Goal: Transaction & Acquisition: Obtain resource

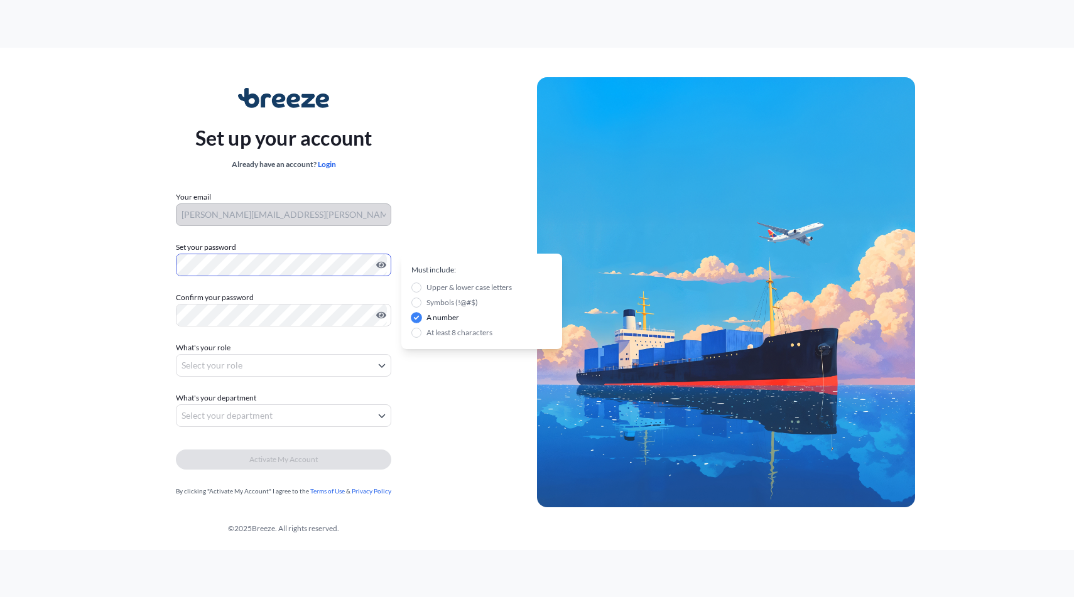
click at [157, 265] on div "Set up your account Already have an account? Login Your email [PERSON_NAME][EMA…" at bounding box center [283, 293] width 507 height 460
click at [230, 365] on body "Set up your account Already have an account? Login Your email [PERSON_NAME][EMA…" at bounding box center [537, 298] width 1074 height 597
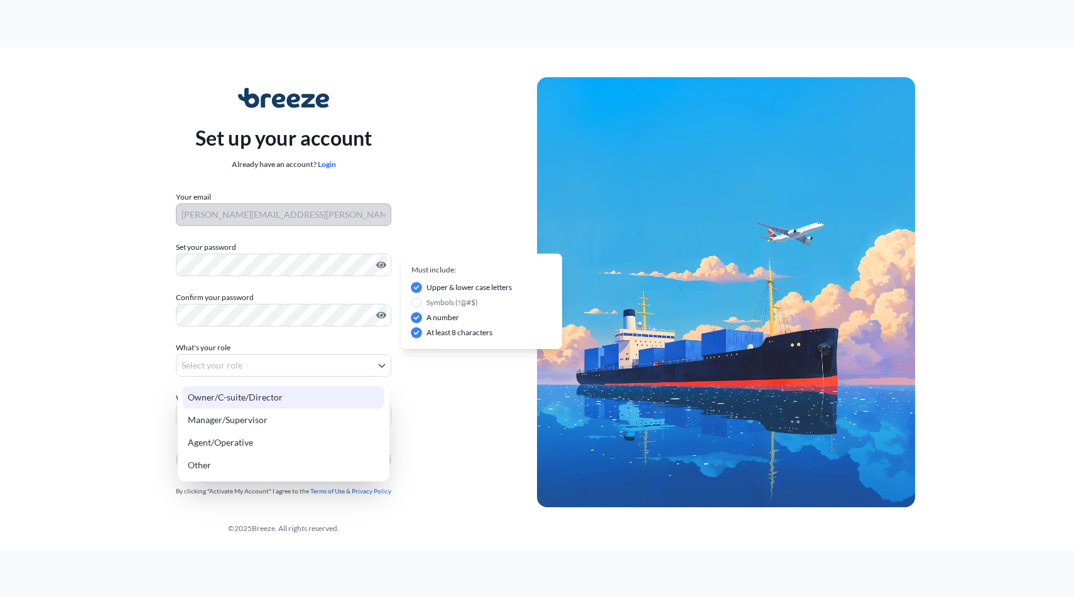
click at [232, 401] on div "Owner/C-suite/Director" at bounding box center [284, 397] width 202 height 23
select select "owner/c-suite/director"
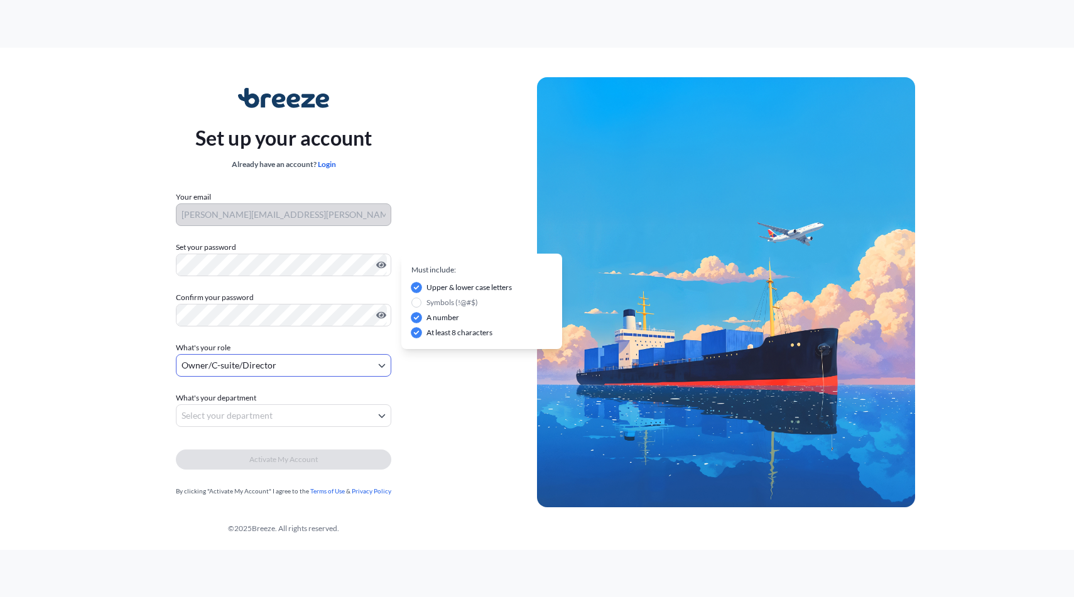
click at [230, 411] on body "Set up your account Already have an account? Login Your email nathan.mayall@wor…" at bounding box center [537, 298] width 1074 height 597
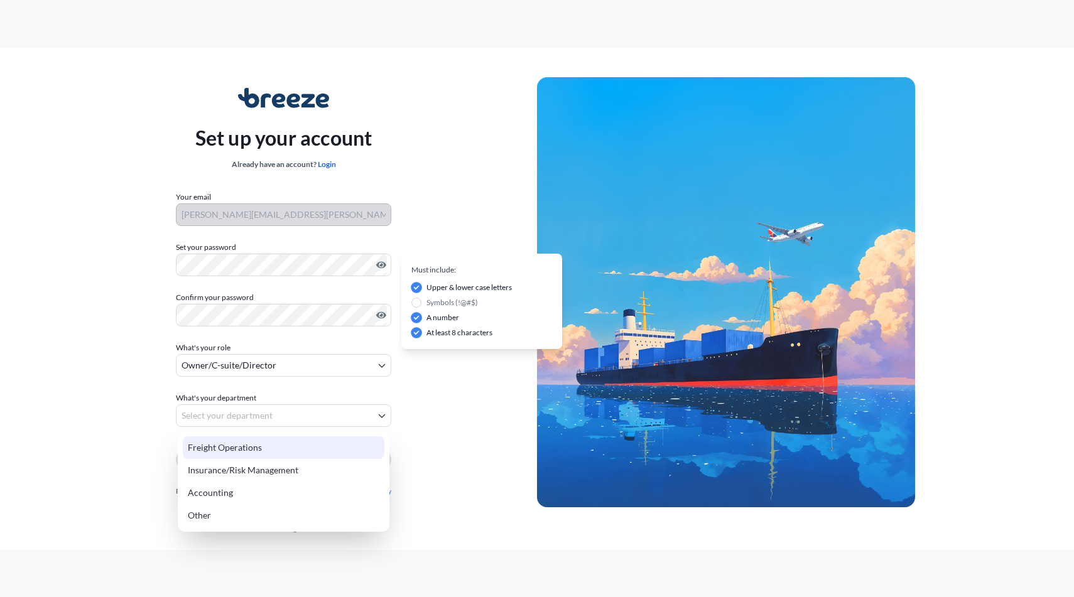
click at [243, 449] on div "Freight Operations" at bounding box center [284, 447] width 202 height 23
select select "freight operations"
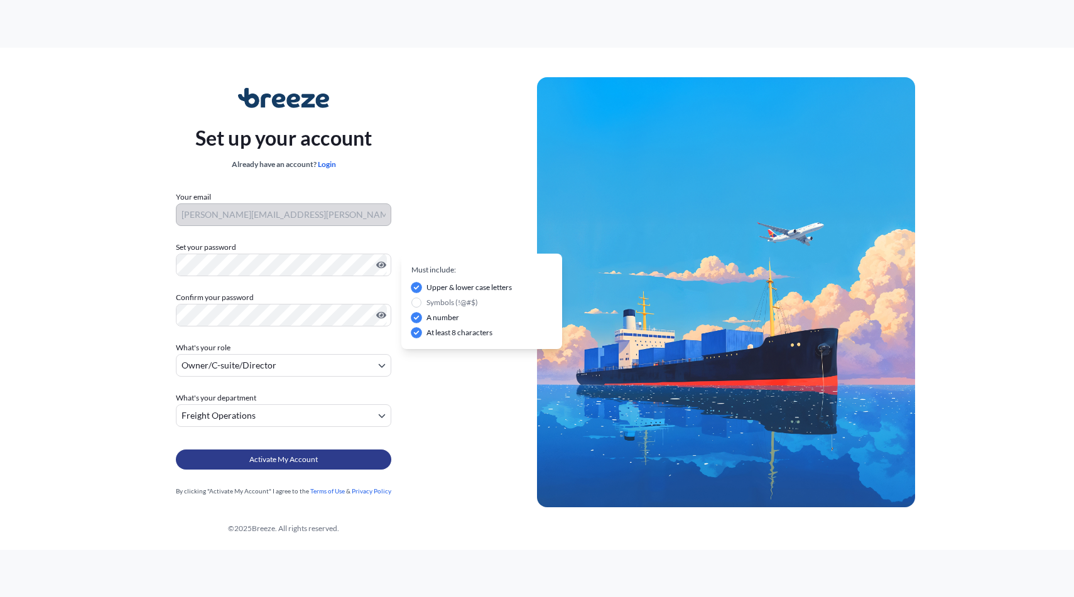
click at [246, 466] on button "Activate My Account" at bounding box center [283, 460] width 215 height 20
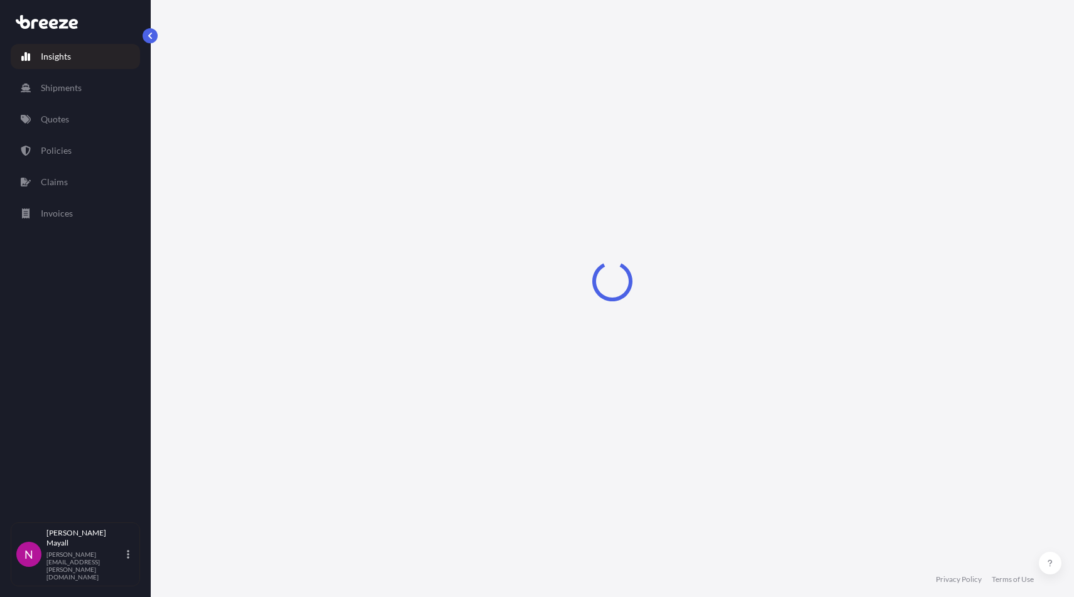
select select "2025"
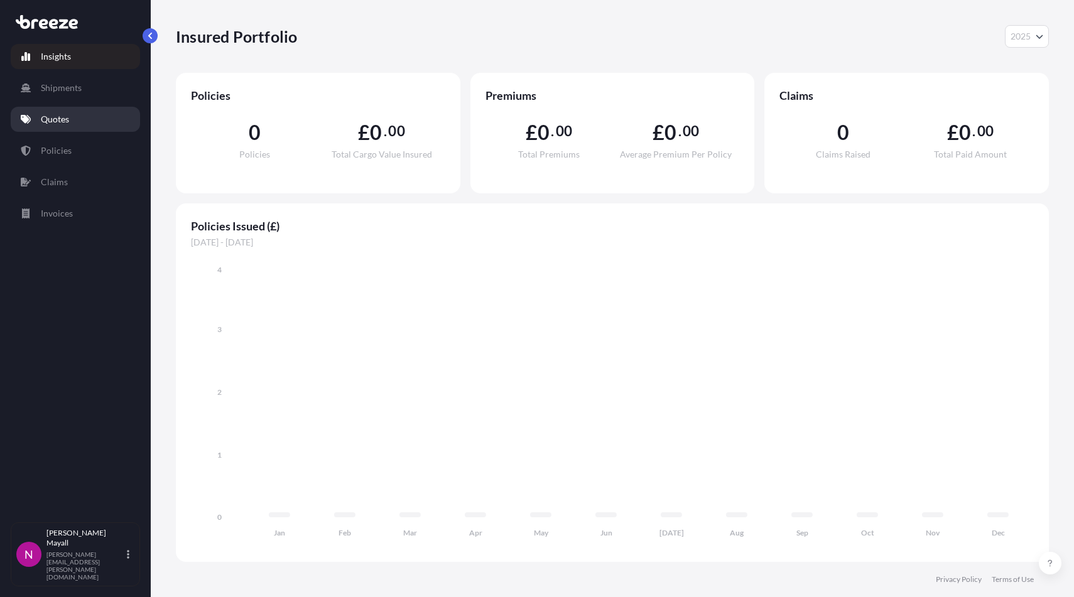
click at [68, 114] on p "Quotes" at bounding box center [55, 119] width 28 height 13
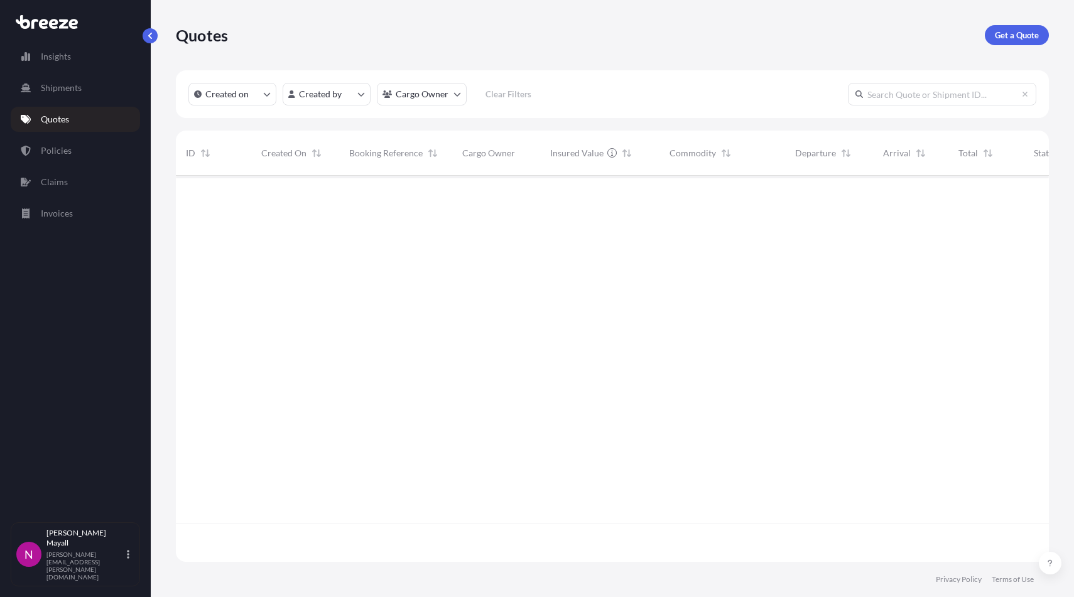
scroll to position [431, 873]
click at [1024, 37] on p "Get a Quote" at bounding box center [1017, 35] width 44 height 13
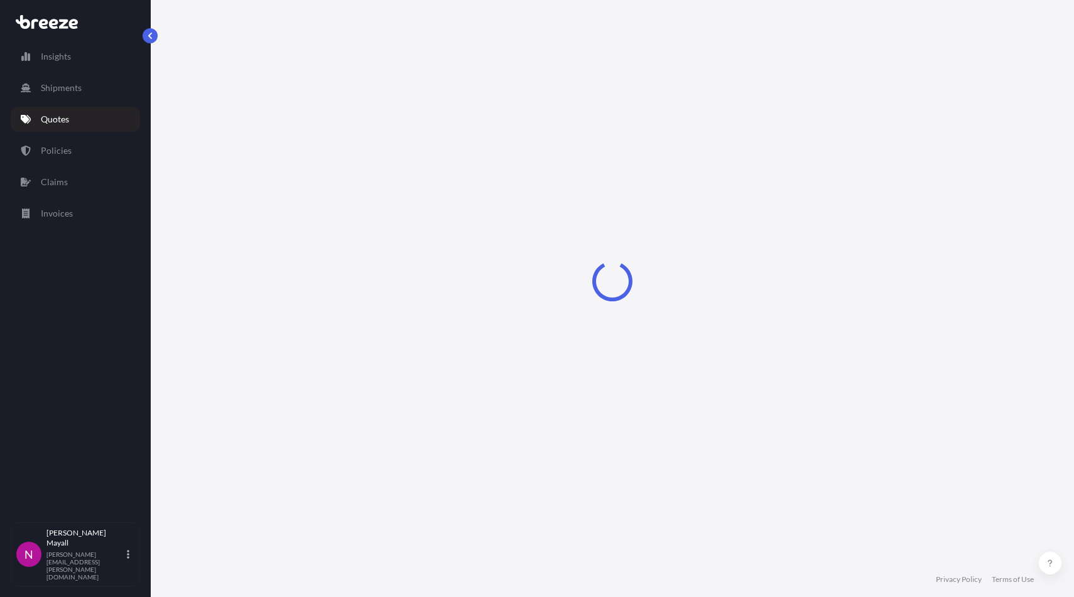
select select "Road"
select select "Sea"
select select "1"
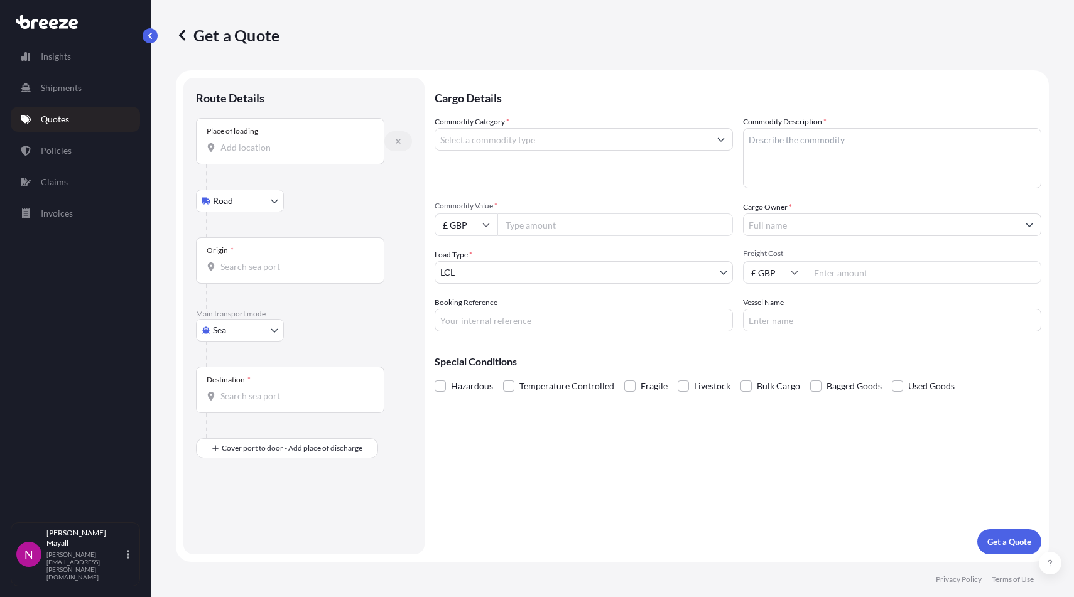
click at [398, 143] on icon "button" at bounding box center [398, 142] width 8 height 8
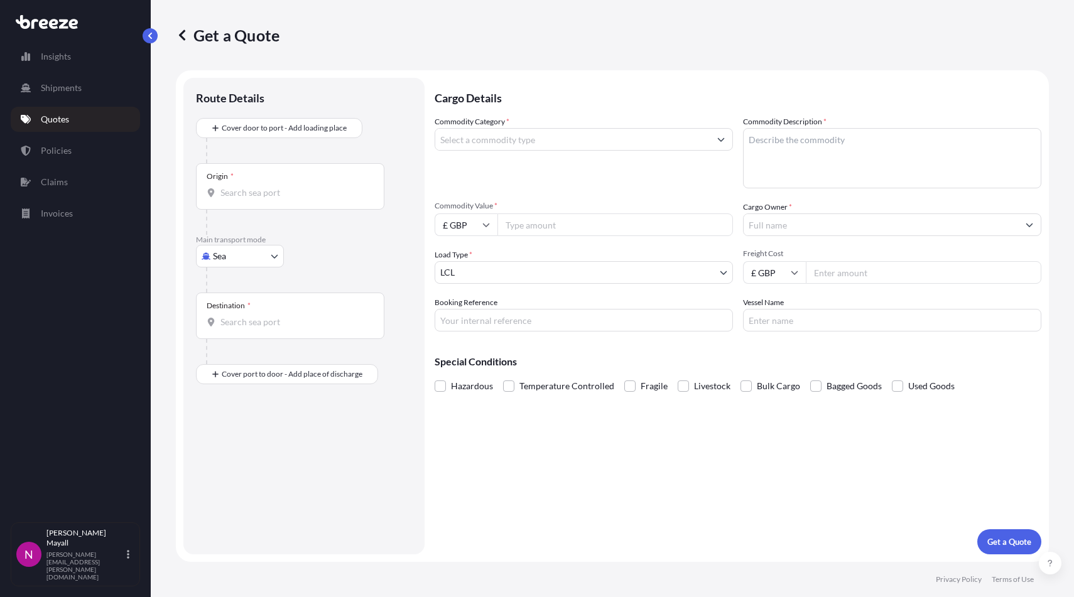
click at [266, 330] on div "Destination *" at bounding box center [290, 316] width 188 height 46
click at [266, 328] on input "Destination *" at bounding box center [294, 322] width 148 height 13
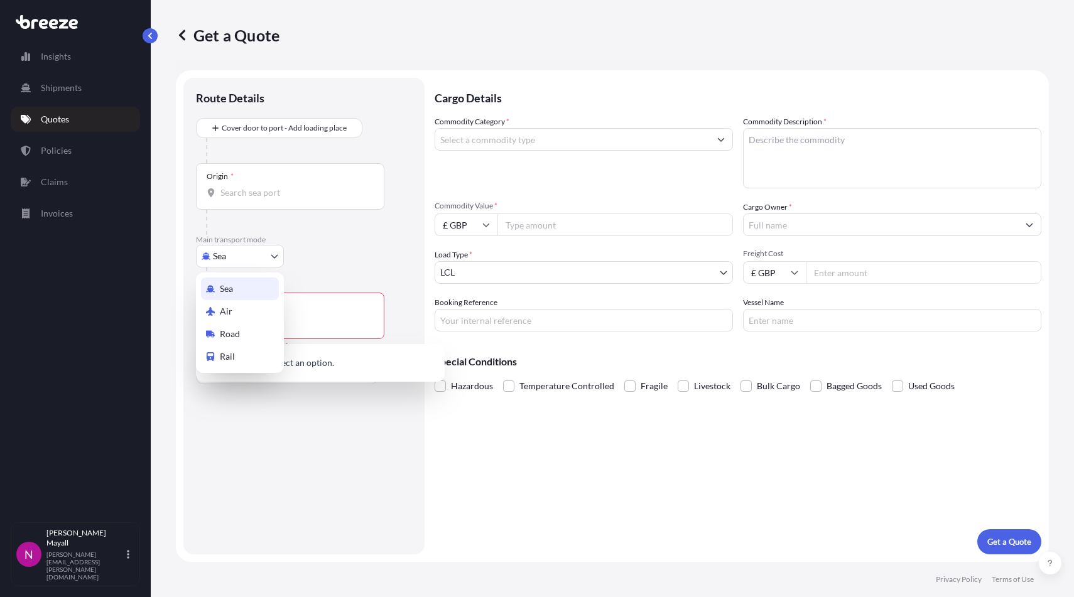
click at [249, 259] on body "0 options available. Insights Shipments Quotes Policies Claims Invoices N [PERS…" at bounding box center [537, 298] width 1074 height 597
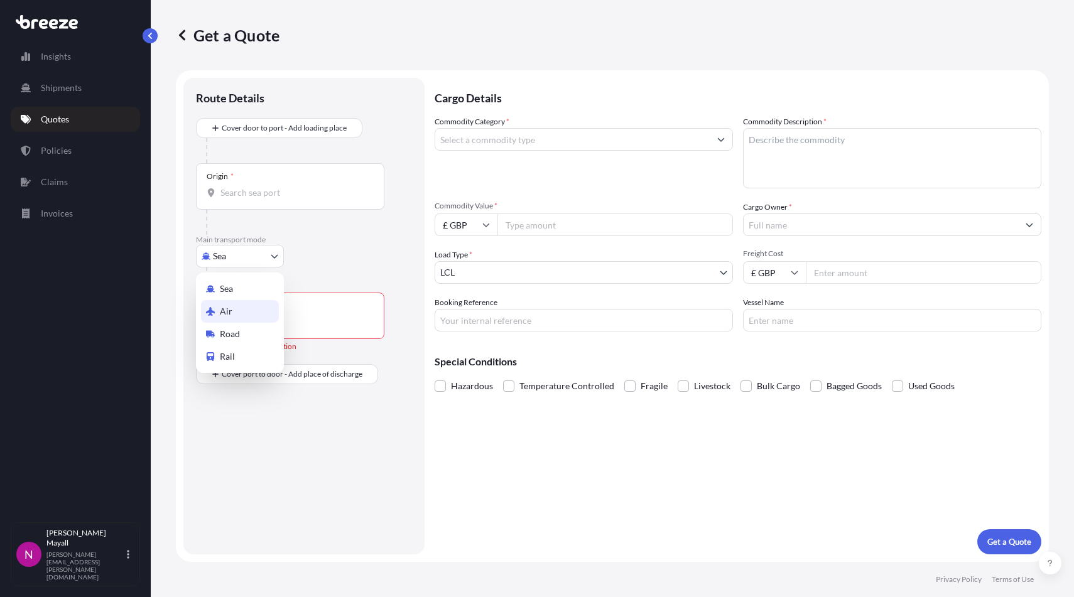
click at [234, 305] on div "Air" at bounding box center [240, 311] width 78 height 23
select select "Air"
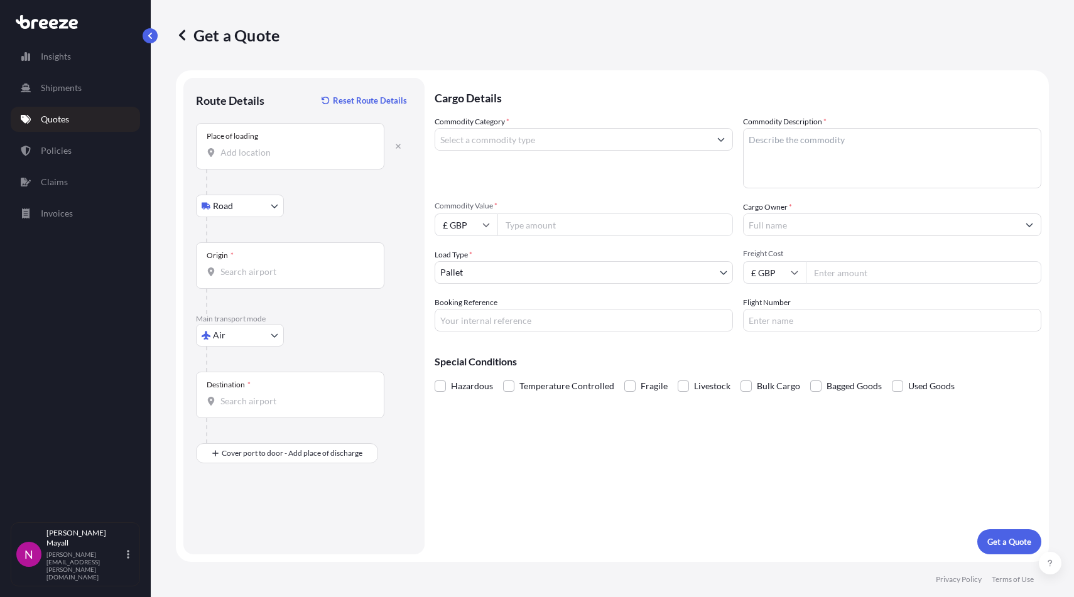
click at [278, 150] on input "Place of loading" at bounding box center [294, 152] width 148 height 13
click at [398, 141] on button "button" at bounding box center [398, 146] width 28 height 20
click at [315, 144] on div "Place of loading" at bounding box center [290, 146] width 188 height 46
click at [315, 146] on input "Place of loading" at bounding box center [294, 152] width 148 height 13
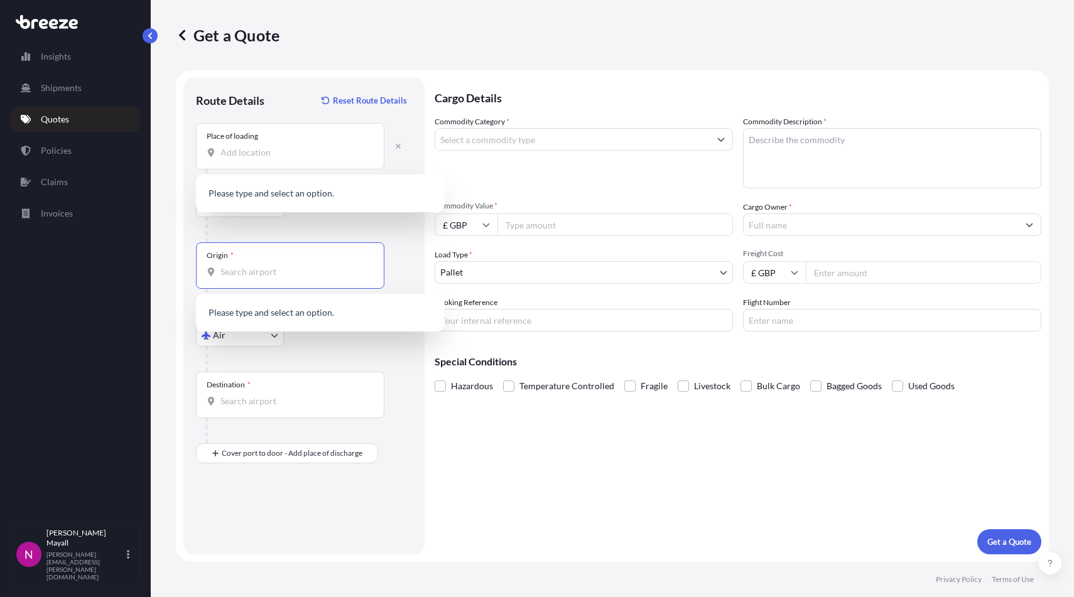
click at [271, 269] on input "Origin *" at bounding box center [294, 272] width 148 height 13
click at [281, 153] on input "Place of loading" at bounding box center [294, 152] width 148 height 13
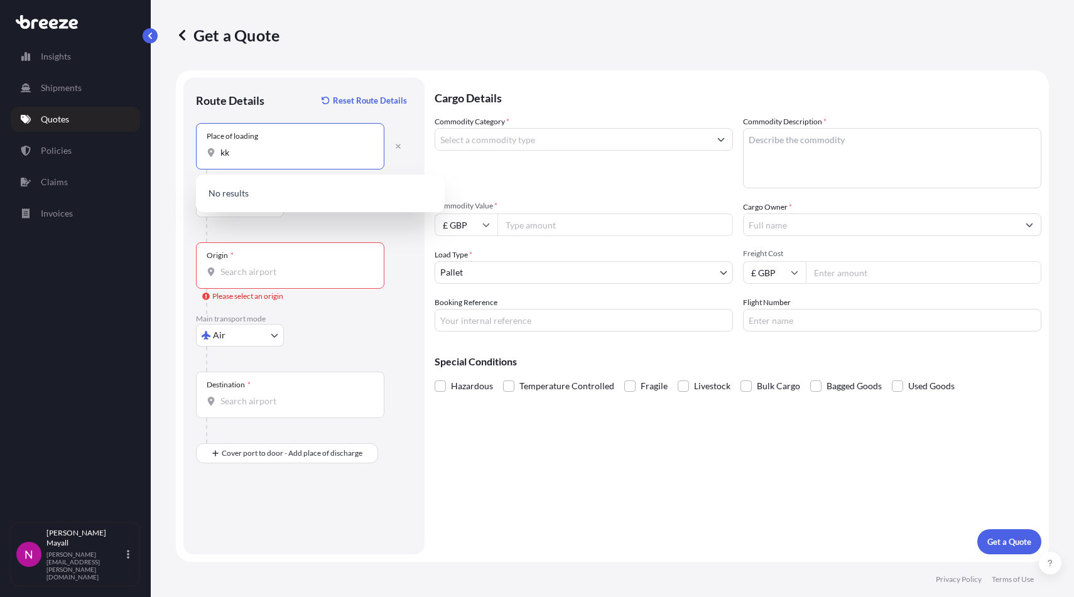
type input "k"
click at [402, 144] on button "button" at bounding box center [398, 146] width 28 height 20
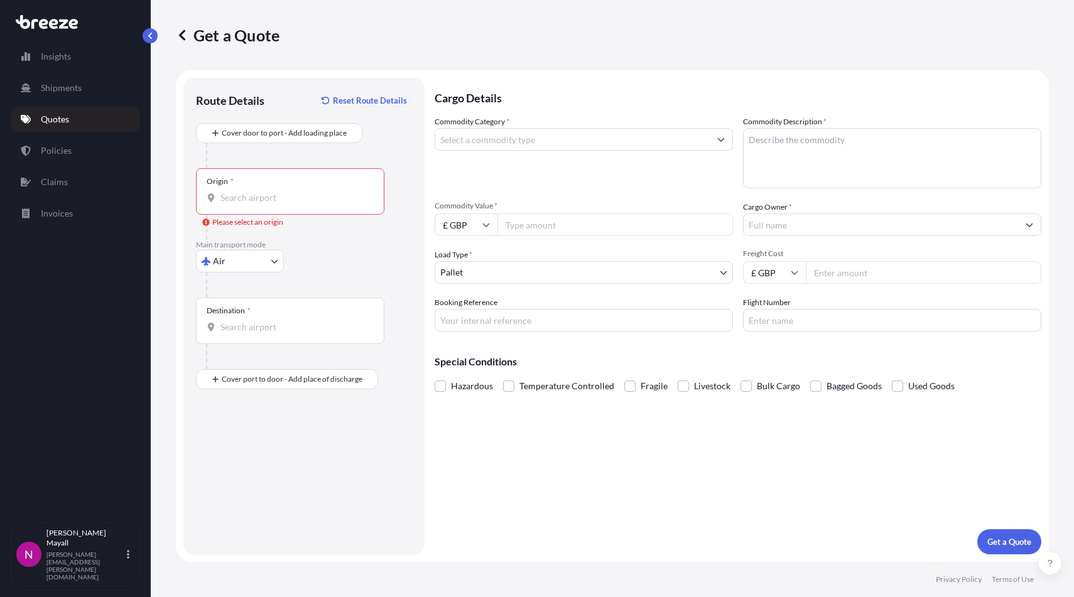
click at [504, 142] on input "Commodity Category *" at bounding box center [572, 139] width 274 height 23
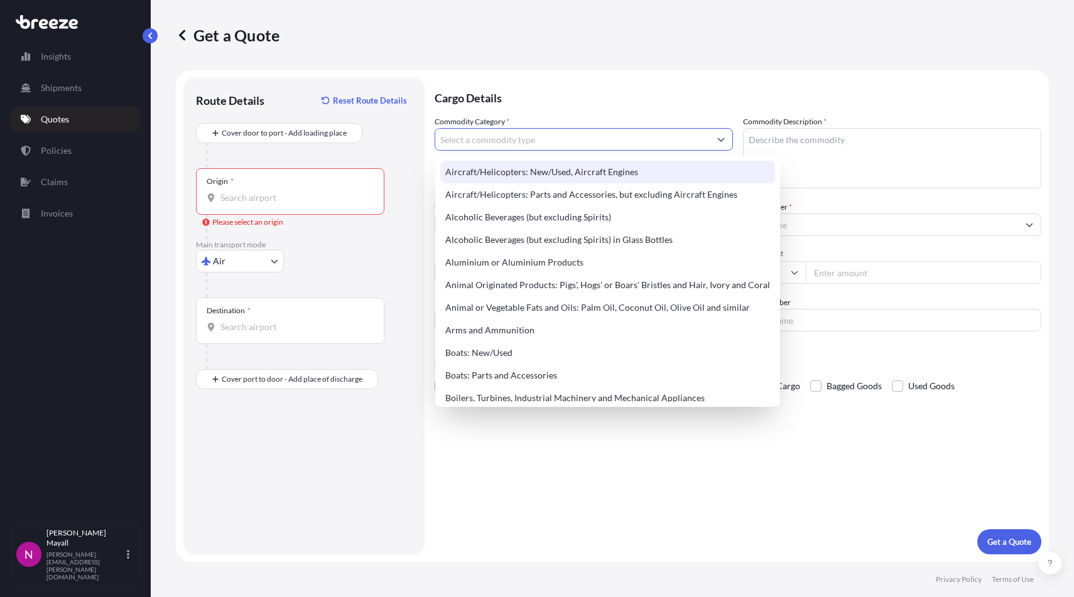
click at [421, 150] on div "Route Details Reset Route Details Cover door to port - Add loading place Place …" at bounding box center [303, 316] width 241 height 477
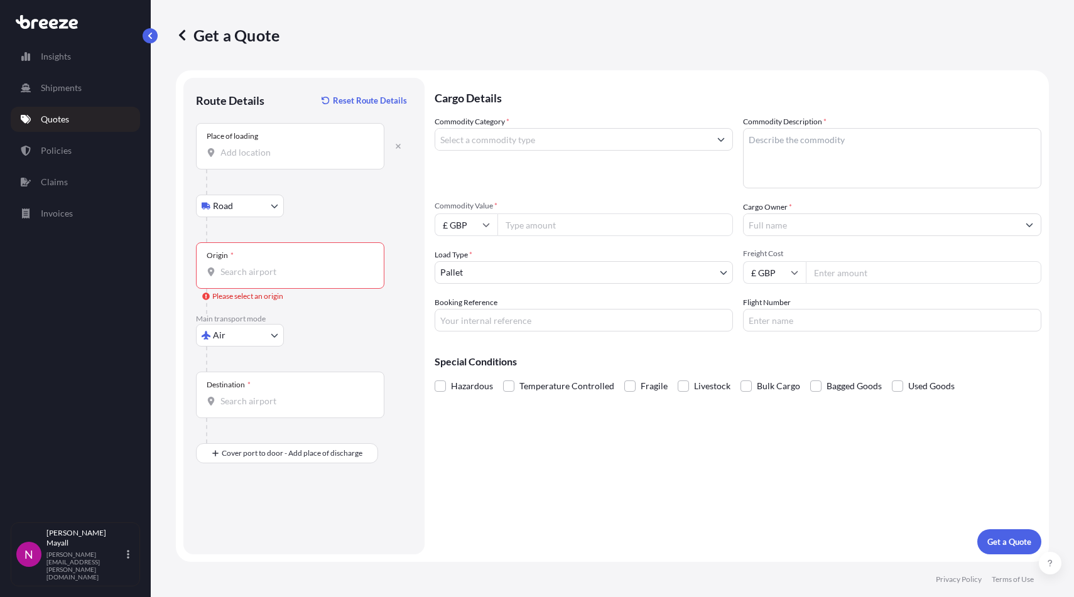
click at [268, 161] on div "Place of loading" at bounding box center [290, 146] width 188 height 46
click at [268, 159] on input "Place of loading" at bounding box center [294, 152] width 148 height 13
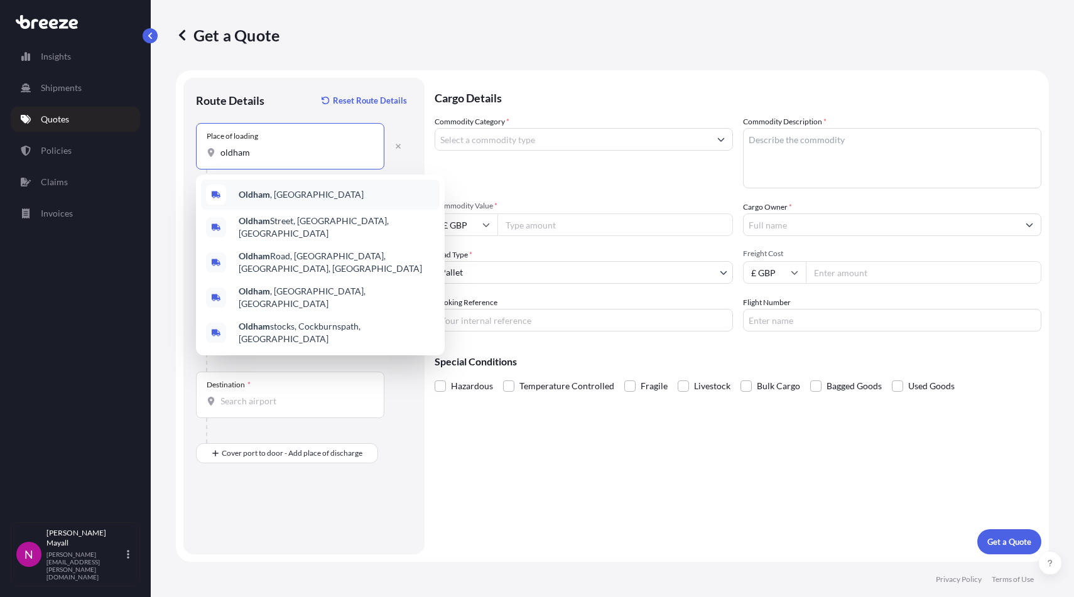
drag, startPoint x: 259, startPoint y: 156, endPoint x: 198, endPoint y: 156, distance: 61.5
click at [198, 156] on div "Place of loading oldham" at bounding box center [290, 146] width 188 height 46
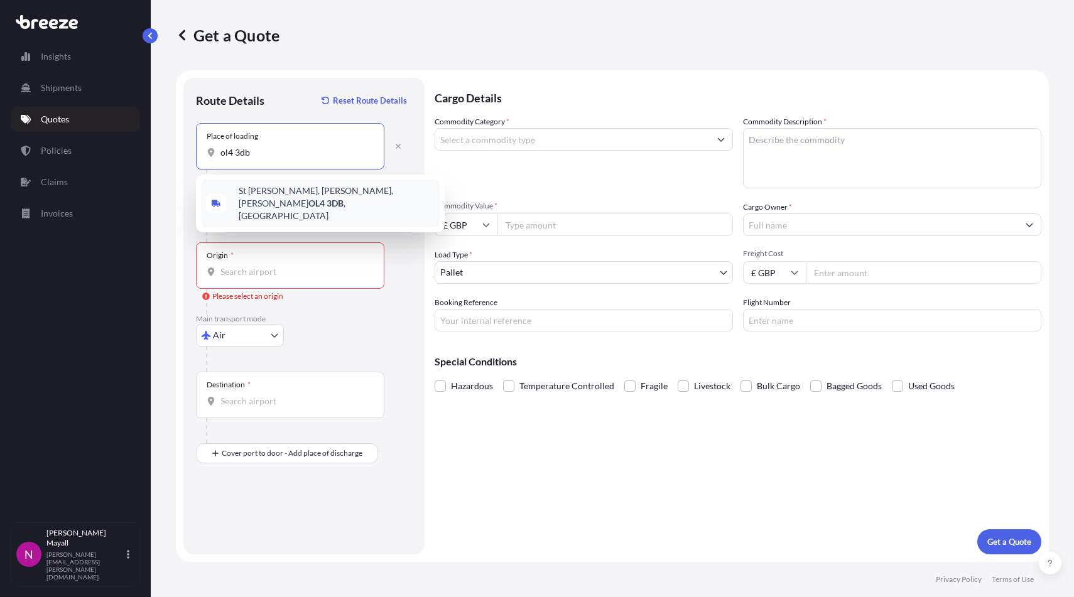
click at [274, 199] on span "[STREET_ADDRESS][PERSON_NAME][PERSON_NAME][PERSON_NAME]" at bounding box center [337, 204] width 196 height 38
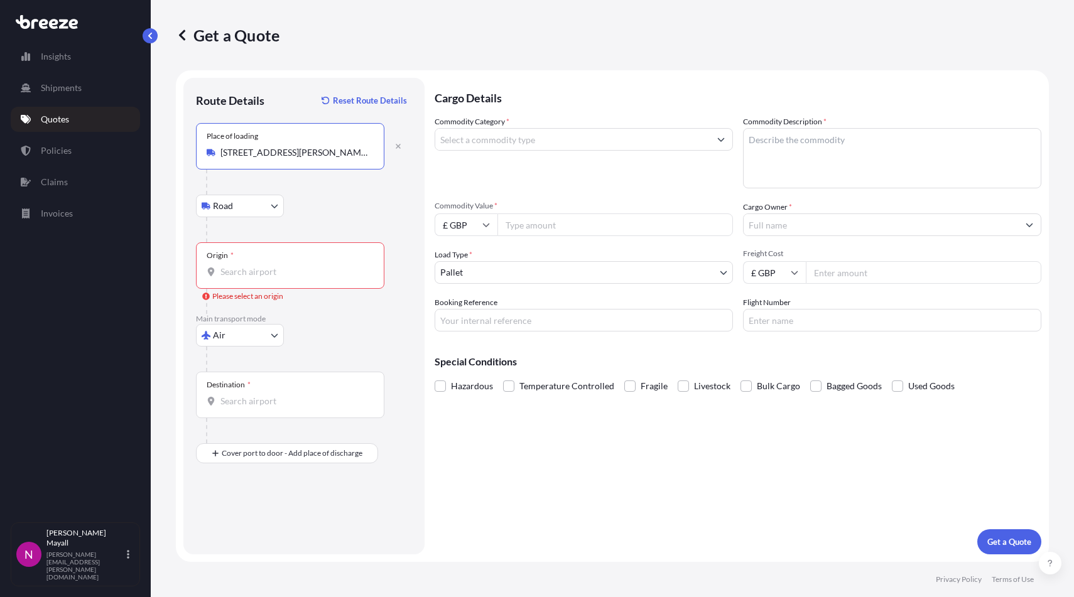
type input "[STREET_ADDRESS][PERSON_NAME][PERSON_NAME][PERSON_NAME]"
click at [265, 264] on div "Origin *" at bounding box center [290, 265] width 188 height 46
click at [265, 266] on input "Origin * Please select an origin" at bounding box center [294, 272] width 148 height 13
type input "GBMNC / MAN - [GEOGRAPHIC_DATA], [GEOGRAPHIC_DATA]"
click at [263, 443] on div at bounding box center [295, 430] width 178 height 25
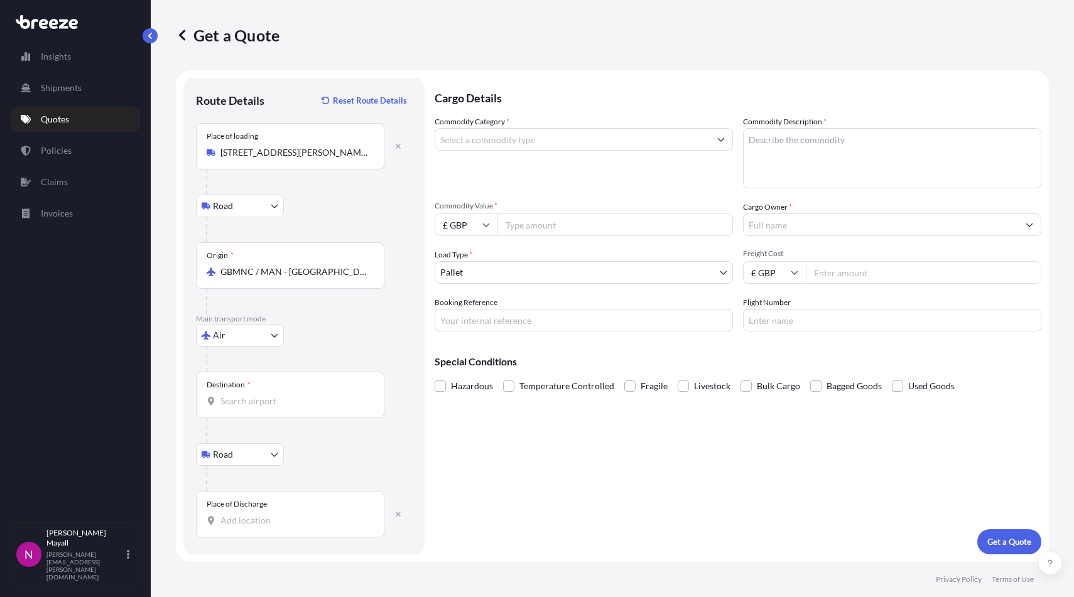
click at [263, 409] on div "Destination *" at bounding box center [290, 395] width 188 height 46
click at [263, 408] on input "Destination *" at bounding box center [294, 401] width 148 height 13
type input "AUSYD - [GEOGRAPHIC_DATA], [GEOGRAPHIC_DATA]"
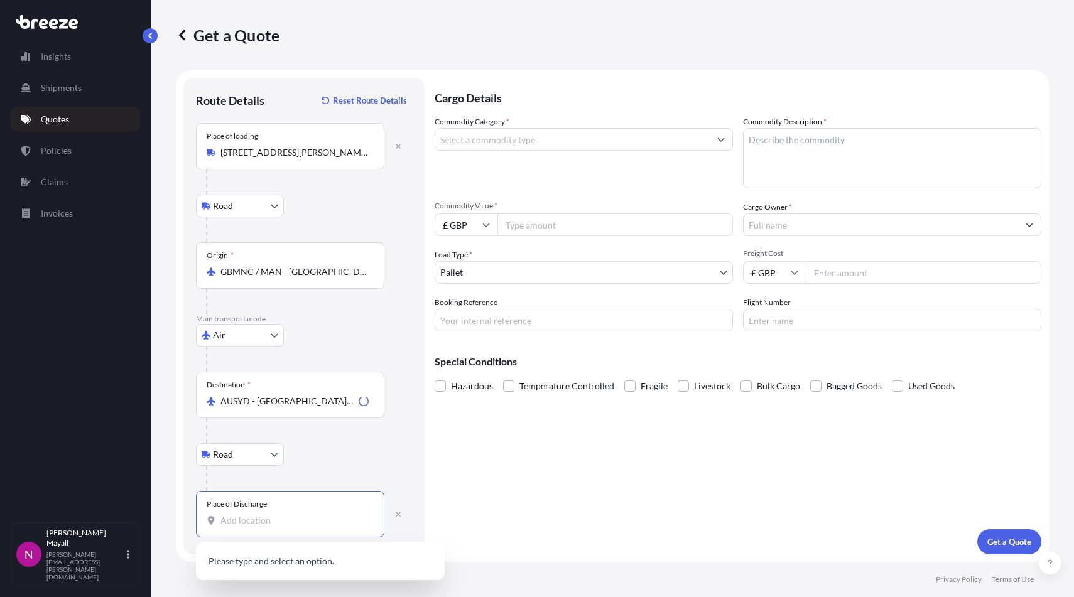
click at [254, 514] on input "Place of Discharge" at bounding box center [294, 520] width 148 height 13
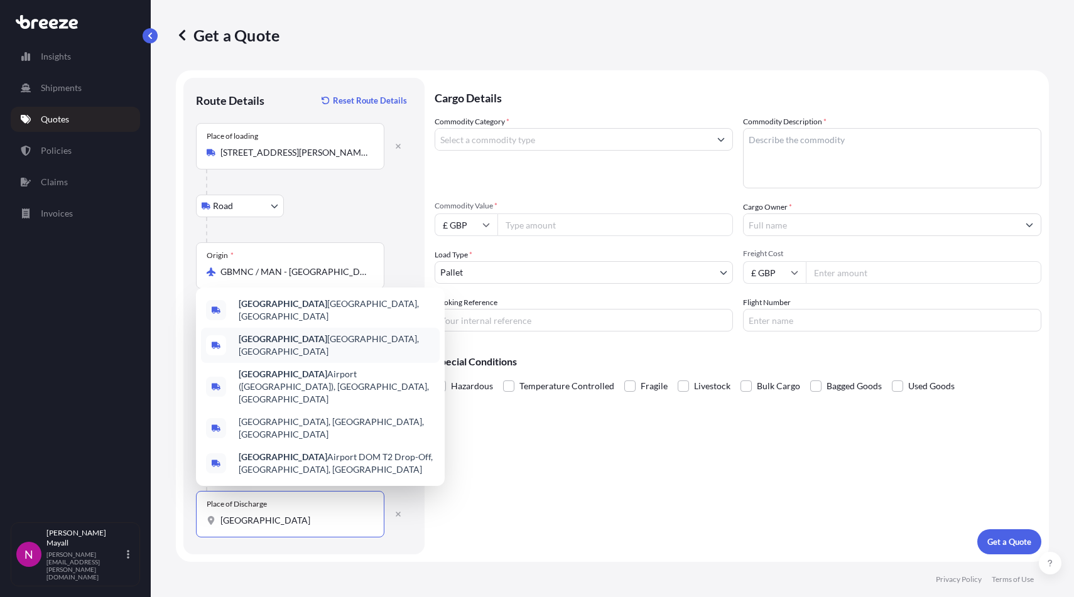
click at [294, 358] on span "[GEOGRAPHIC_DATA], [GEOGRAPHIC_DATA]" at bounding box center [337, 345] width 196 height 25
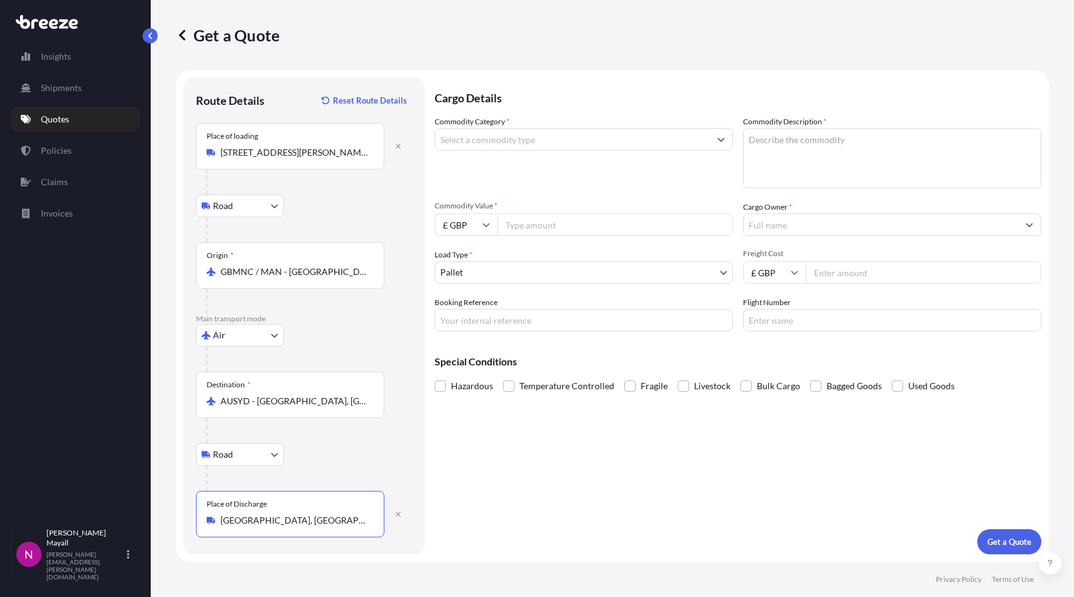
type input "[GEOGRAPHIC_DATA], [GEOGRAPHIC_DATA]"
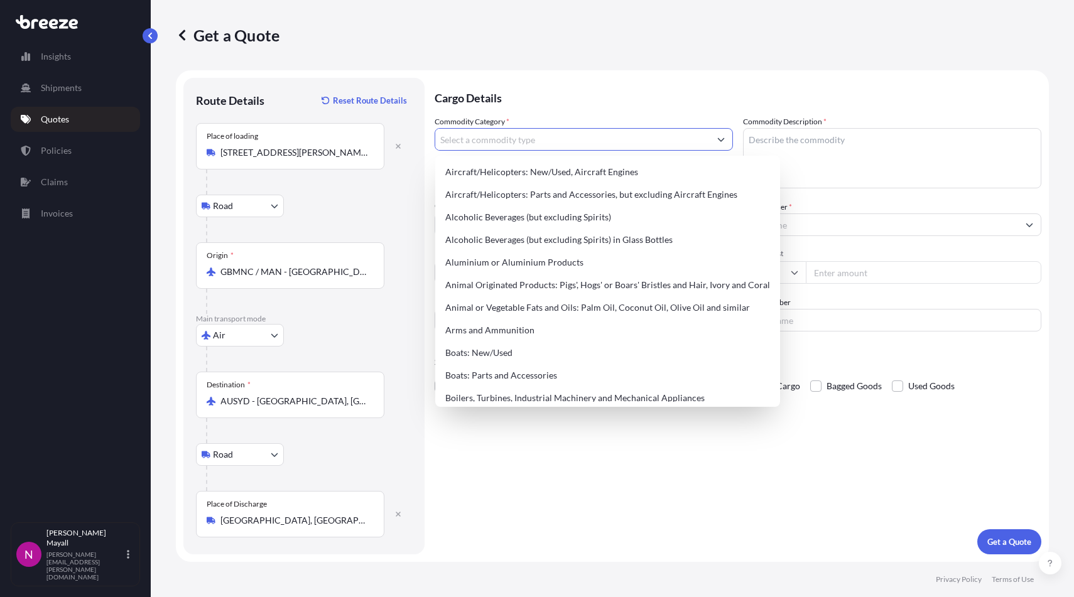
click at [507, 134] on input "Commodity Category *" at bounding box center [572, 139] width 274 height 23
click at [504, 168] on div "Aircraft/Helicopters: New/Used, Aircraft Engines" at bounding box center [607, 172] width 335 height 23
type input "Aircraft/Helicopters: New/Used, Aircraft Engines"
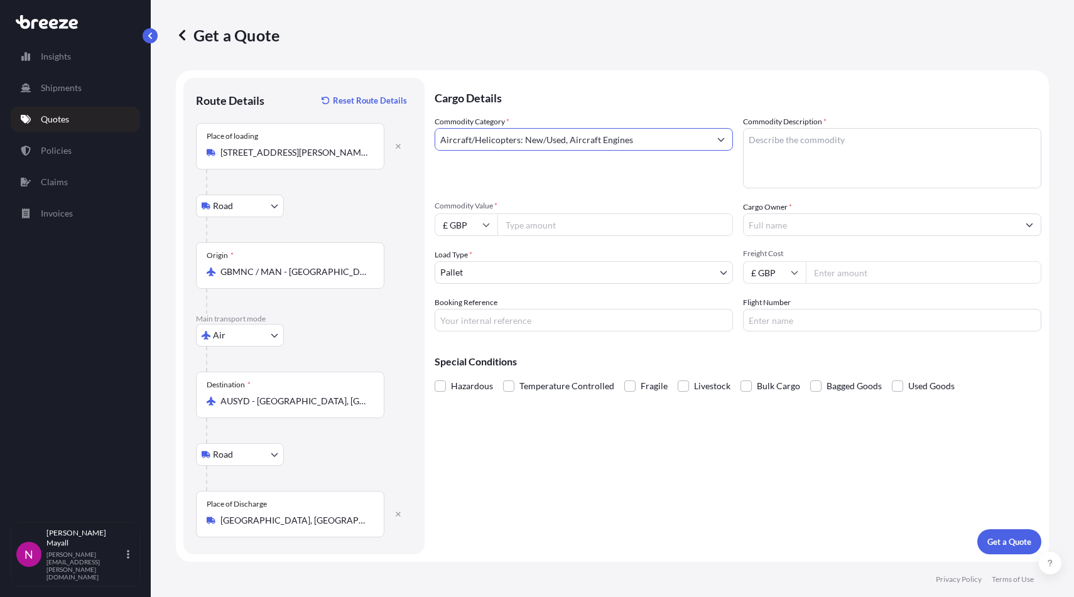
click at [780, 159] on textarea "Commodity Description *" at bounding box center [892, 158] width 298 height 60
click at [609, 222] on input "Commodity Value *" at bounding box center [615, 225] width 236 height 23
drag, startPoint x: 831, startPoint y: 134, endPoint x: 629, endPoint y: 134, distance: 202.2
click at [629, 134] on div "Commodity Category * Aircraft/Helicopters: New/Used, Aircraft Engines Commodity…" at bounding box center [738, 224] width 607 height 216
type textarea "TEST"
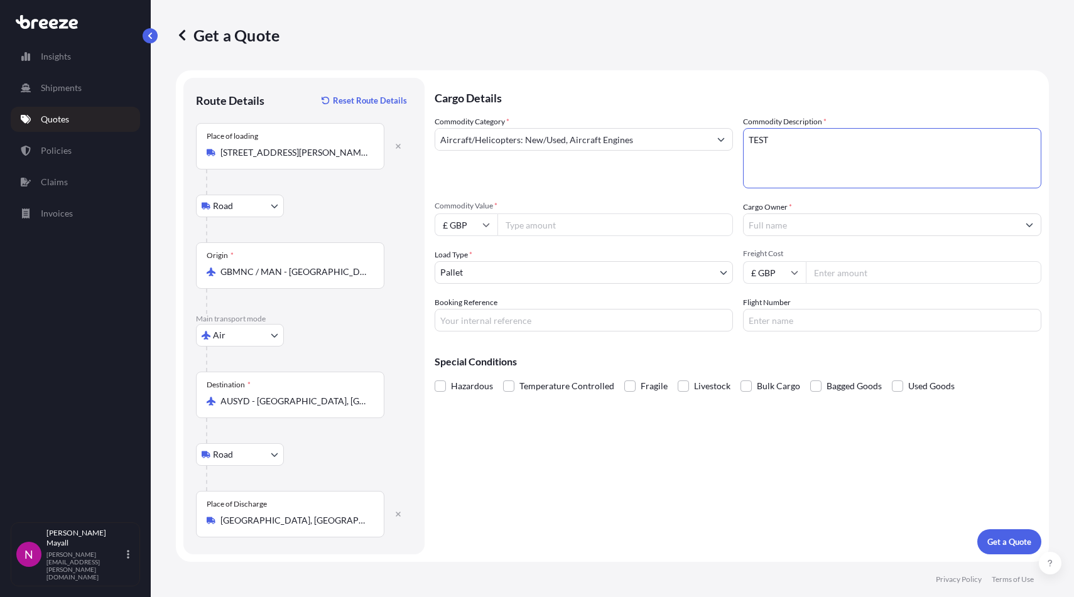
click at [591, 231] on input "Commodity Value *" at bounding box center [615, 225] width 236 height 23
type input "20000"
click at [795, 222] on input "Cargo Owner *" at bounding box center [881, 225] width 274 height 23
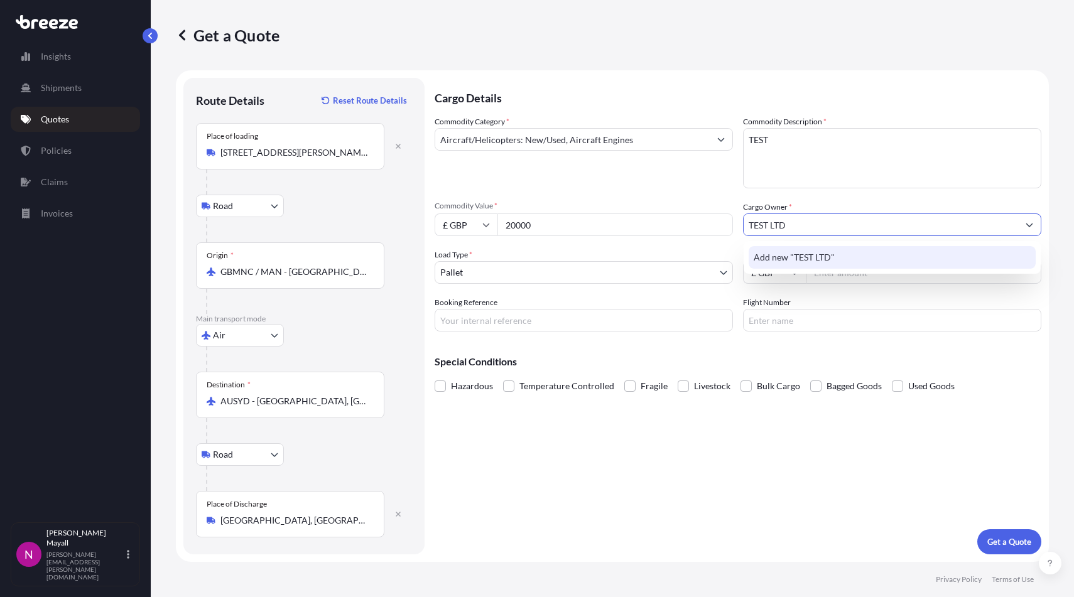
type input "TEST LTD"
click at [712, 440] on div "Cargo Details Commodity Category * Aircraft/Helicopters: New/Used, Aircraft Eng…" at bounding box center [738, 316] width 607 height 477
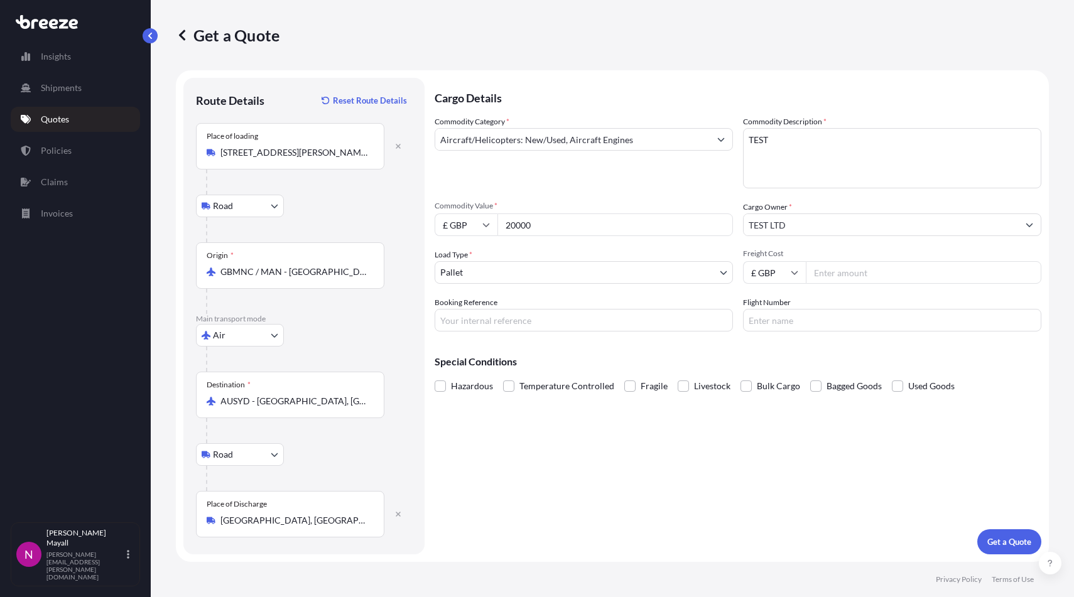
click at [562, 276] on body "0 options available. 1 option available. 0 options available. 1 option availabl…" at bounding box center [537, 298] width 1074 height 597
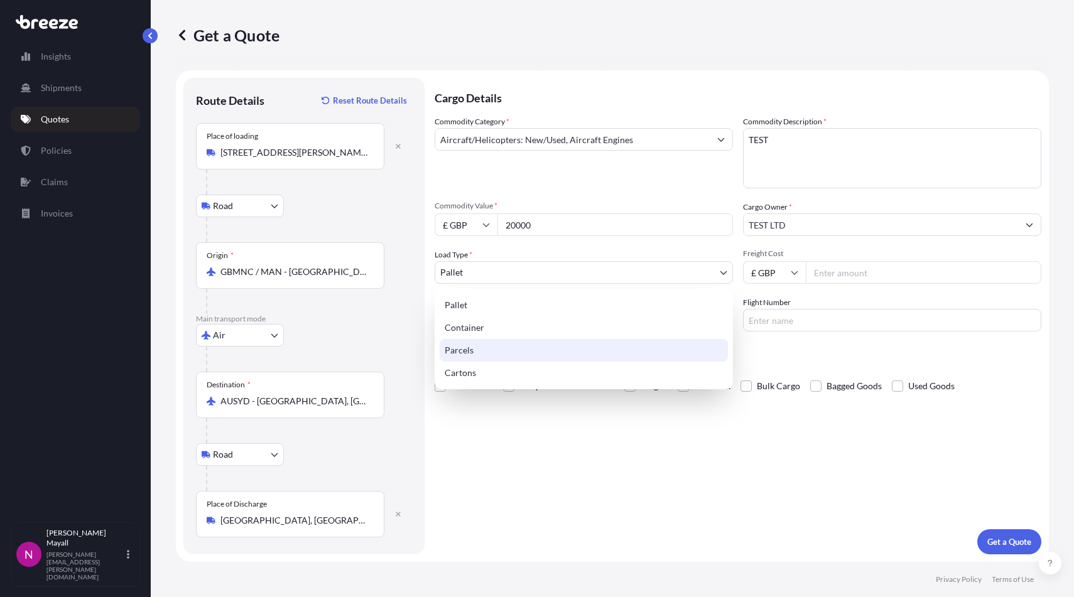
click at [510, 350] on div "Parcels" at bounding box center [584, 350] width 288 height 23
select select "3"
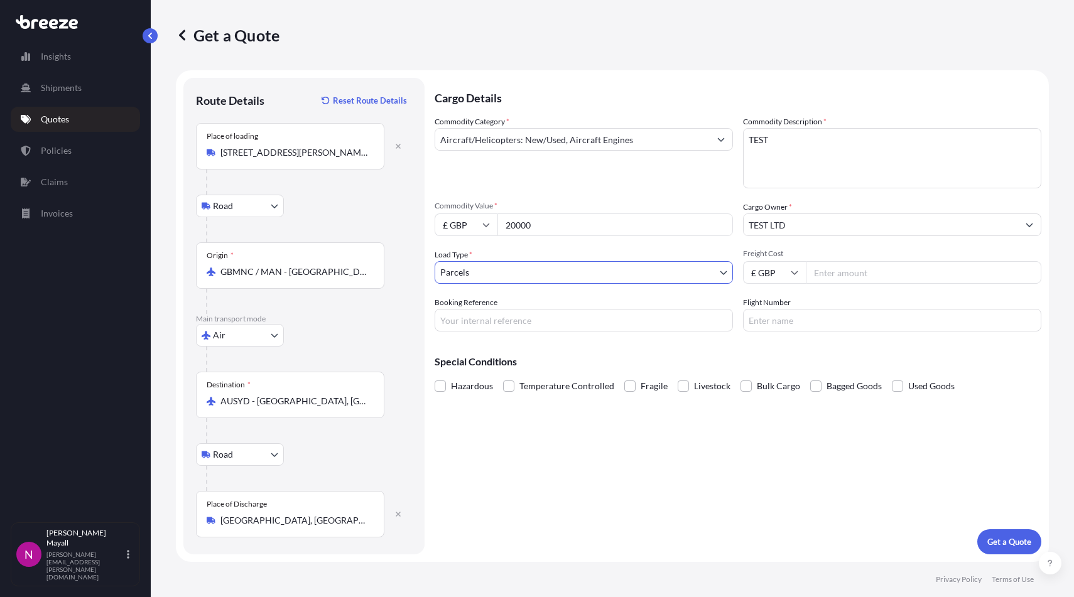
click at [845, 276] on input "Freight Cost" at bounding box center [924, 272] width 236 height 23
type input "200"
click at [622, 326] on input "Booking Reference" at bounding box center [584, 320] width 298 height 23
type input "123"
click at [811, 325] on input "Flight Number" at bounding box center [892, 320] width 298 height 23
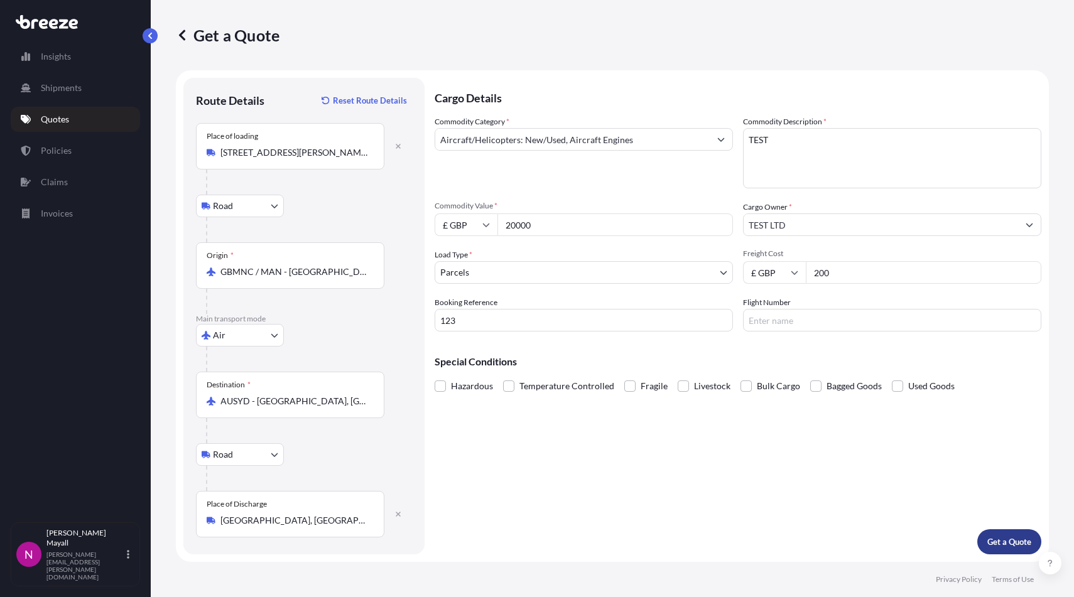
click at [990, 544] on p "Get a Quote" at bounding box center [1009, 542] width 44 height 13
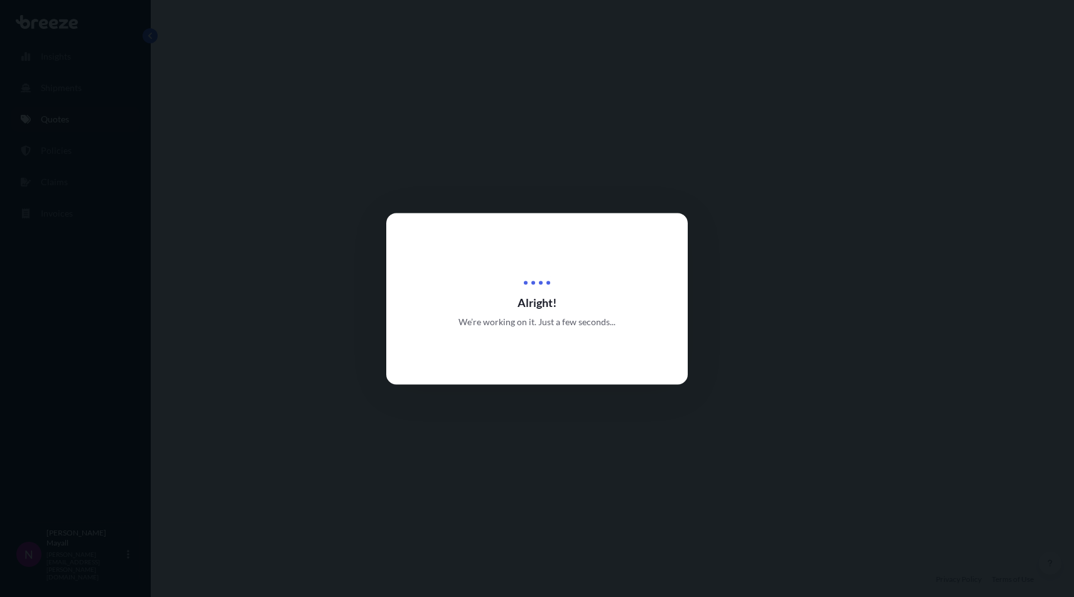
select select "Road"
select select "Air"
select select "Road"
select select "3"
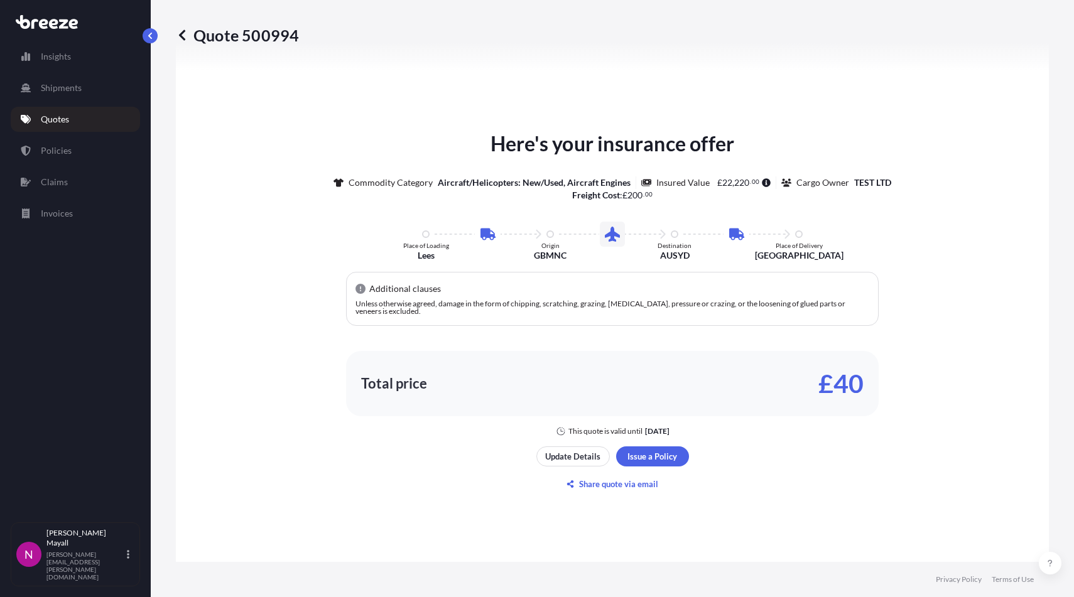
scroll to position [699, 0]
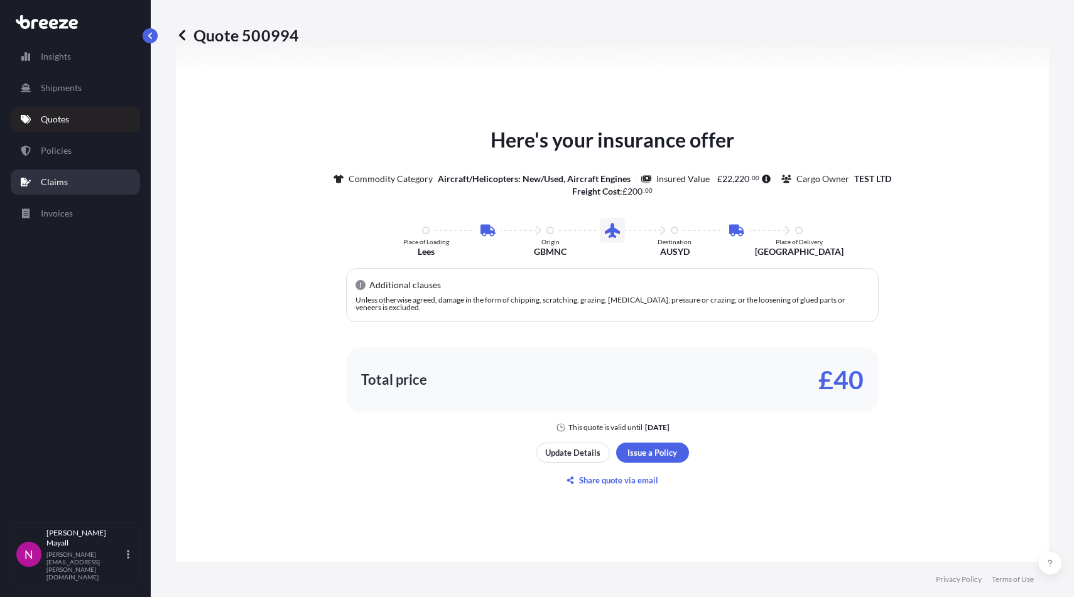
click at [63, 187] on p "Claims" at bounding box center [54, 182] width 27 height 13
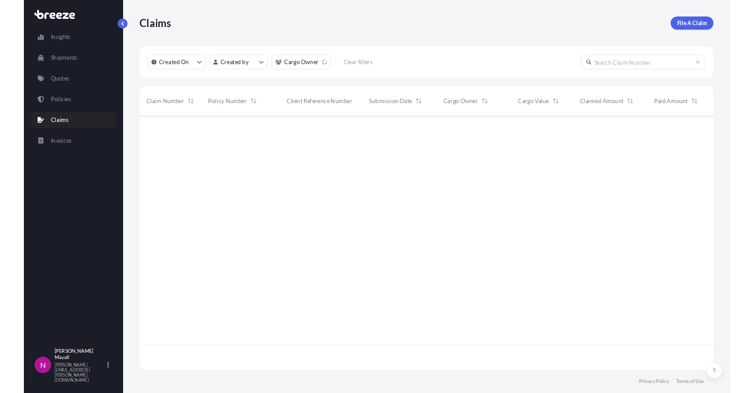
scroll to position [431, 873]
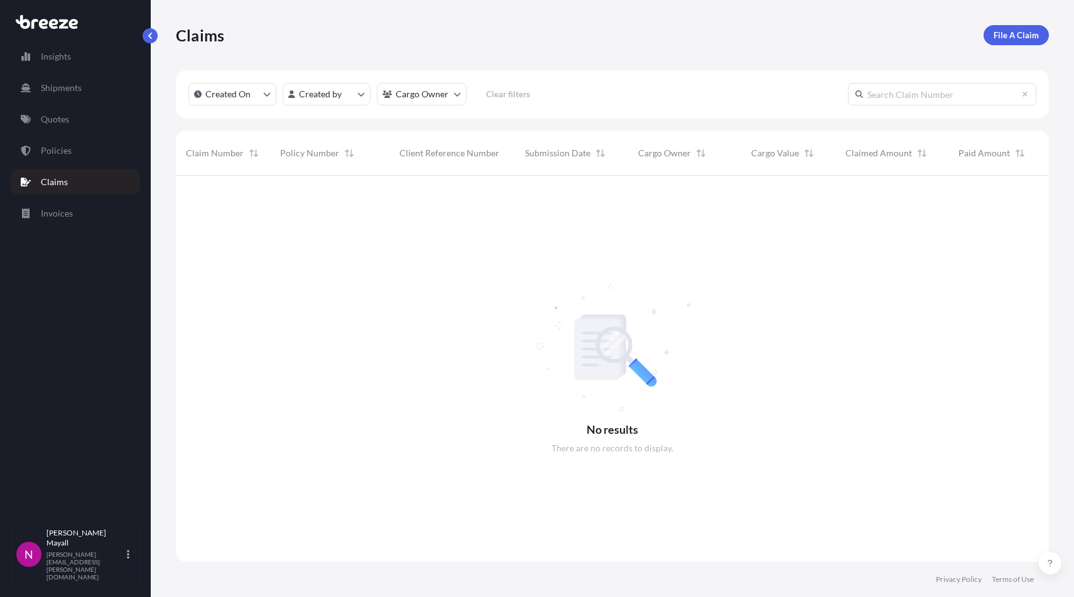
click at [386, 55] on div "Claims File A Claim" at bounding box center [612, 35] width 873 height 70
